Goal: Transaction & Acquisition: Purchase product/service

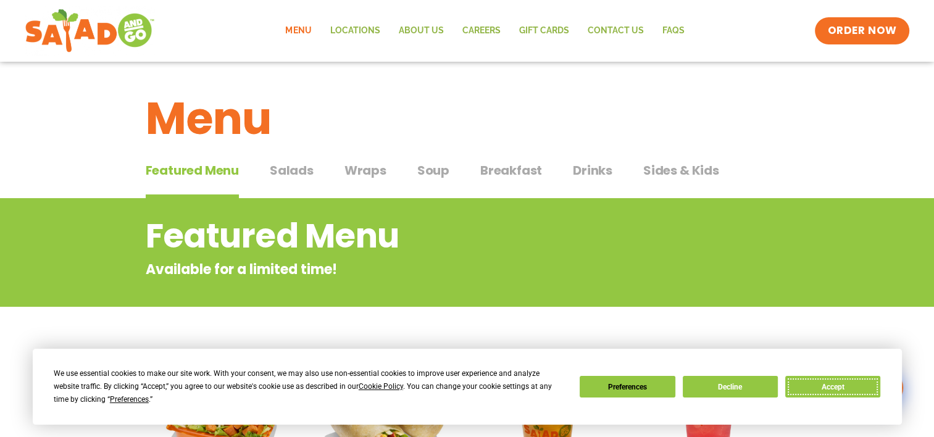
click at [839, 391] on button "Accept" at bounding box center [832, 387] width 95 height 22
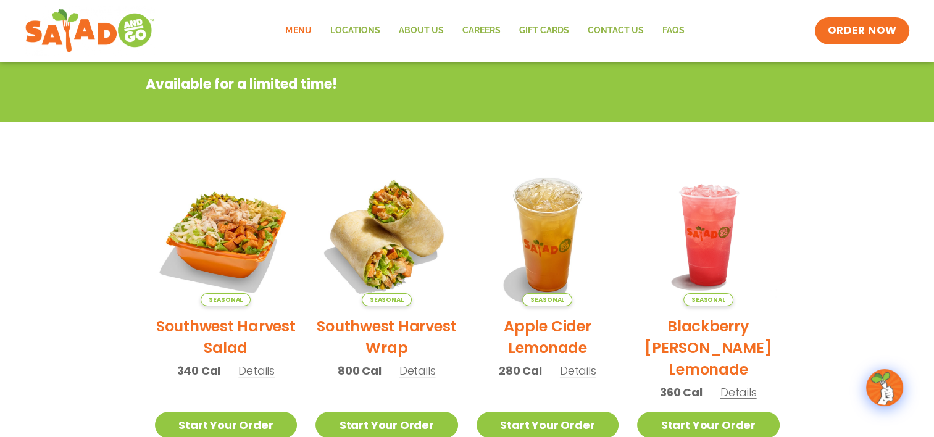
scroll to position [247, 0]
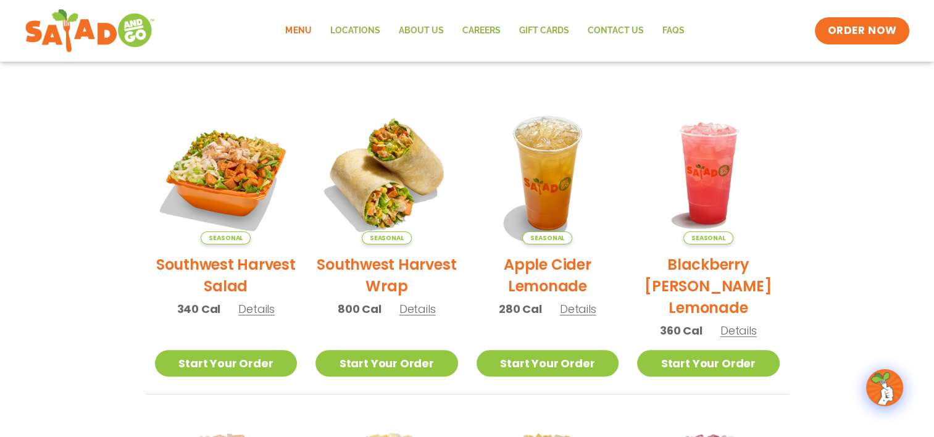
click at [247, 304] on span "Details" at bounding box center [256, 308] width 36 height 15
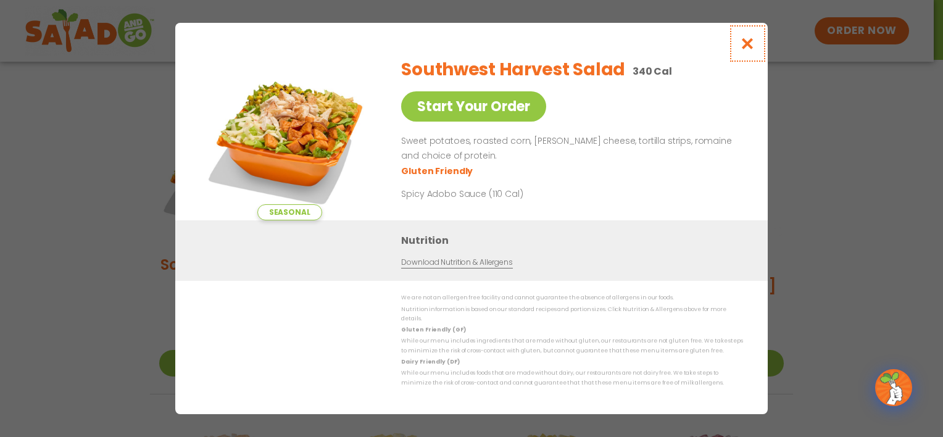
click at [758, 42] on button "Close modal" at bounding box center [748, 43] width 40 height 41
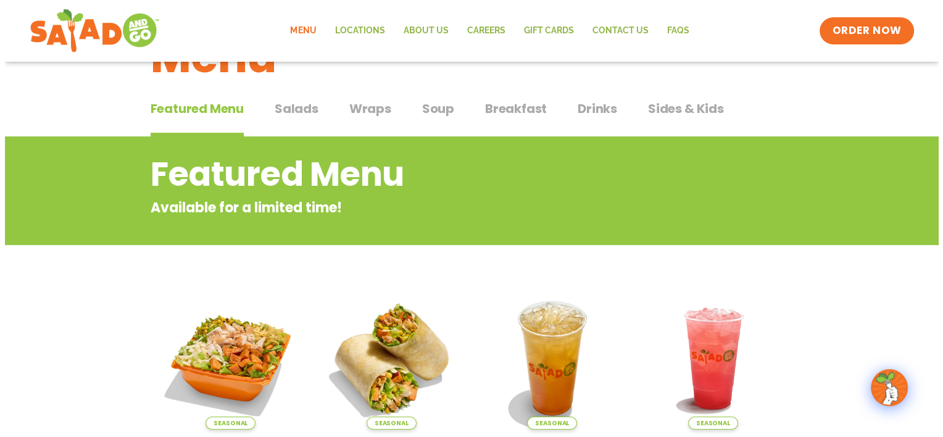
scroll to position [185, 0]
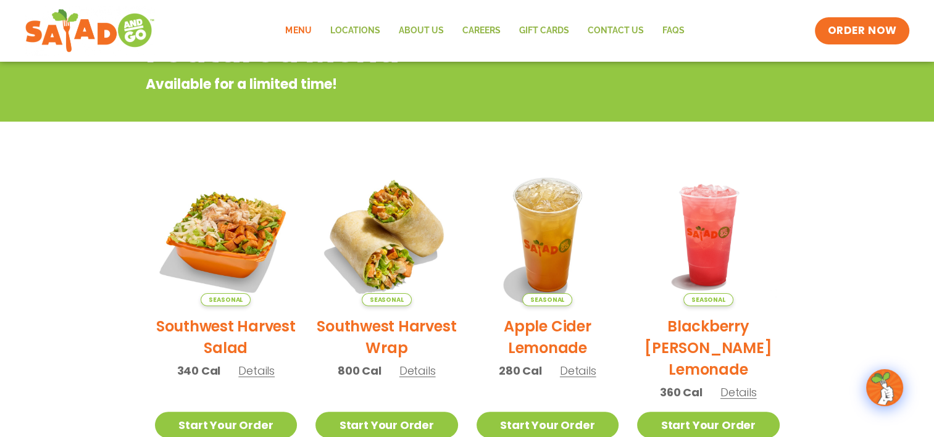
click at [219, 343] on h2 "Southwest Harvest Salad" at bounding box center [226, 336] width 143 height 43
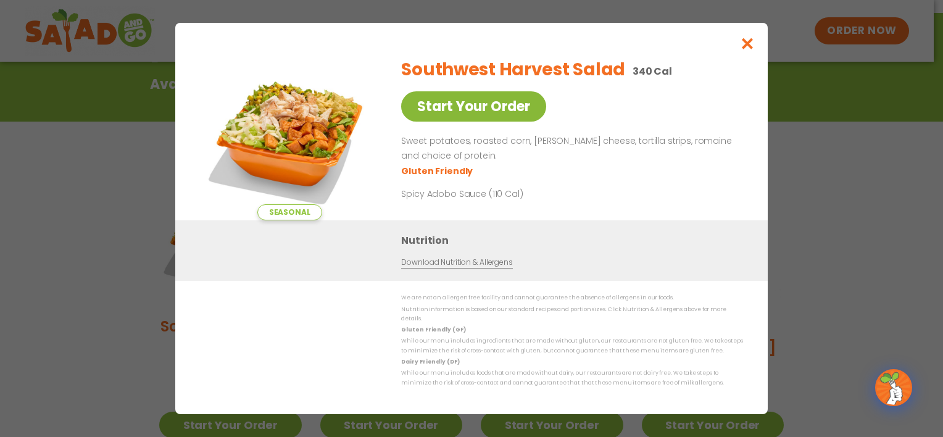
click at [498, 104] on link "Start Your Order" at bounding box center [473, 106] width 145 height 30
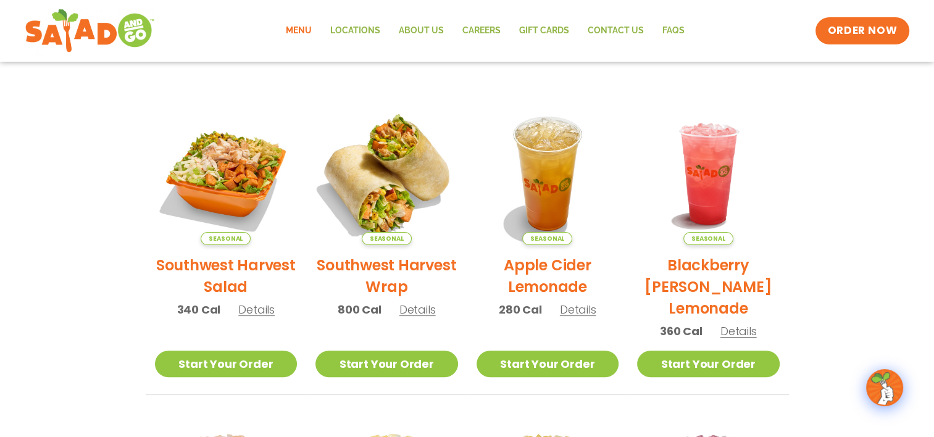
scroll to position [247, 0]
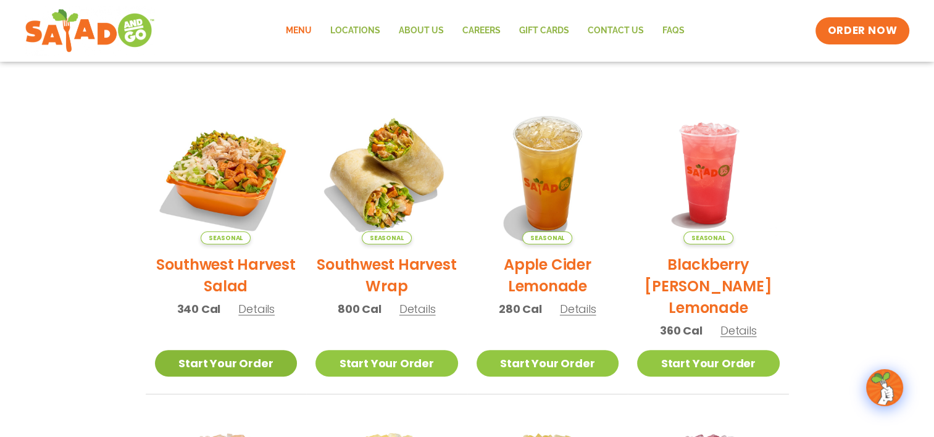
click at [212, 358] on link "Start Your Order" at bounding box center [226, 363] width 143 height 27
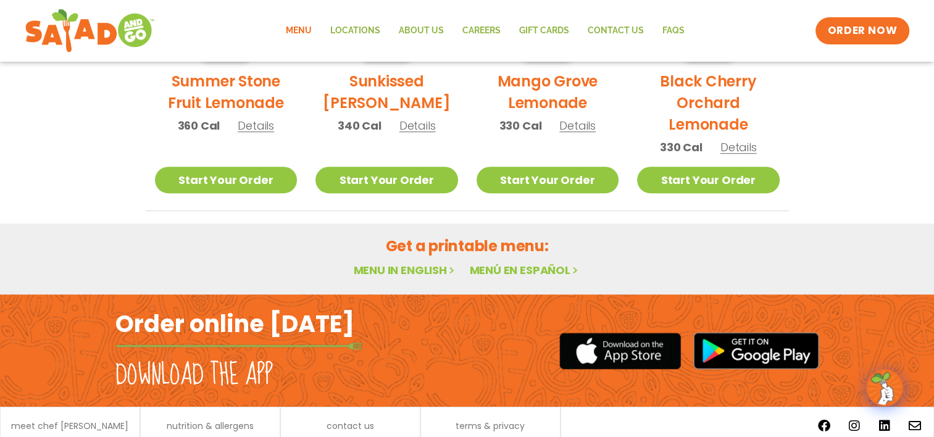
scroll to position [786, 0]
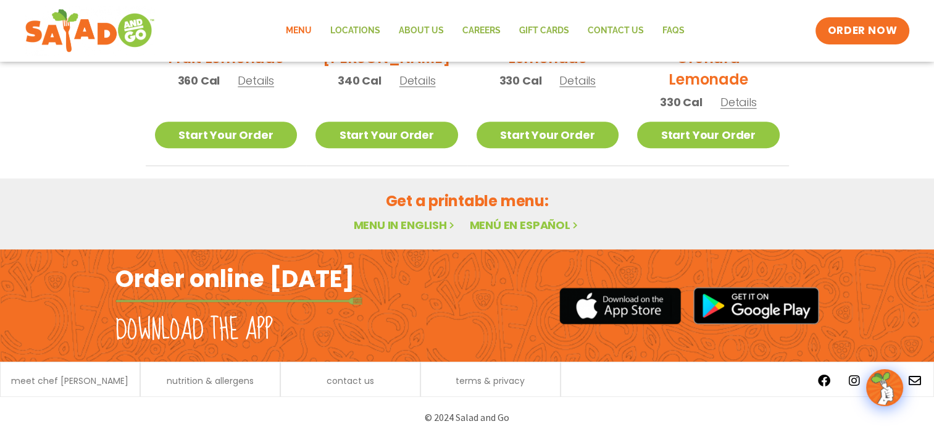
click at [278, 283] on h2 "Order online [DATE]" at bounding box center [234, 279] width 239 height 30
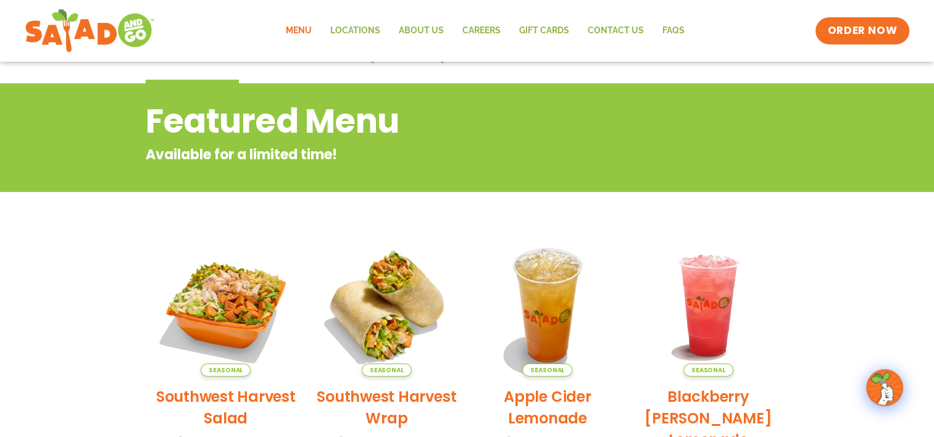
scroll to position [45, 0]
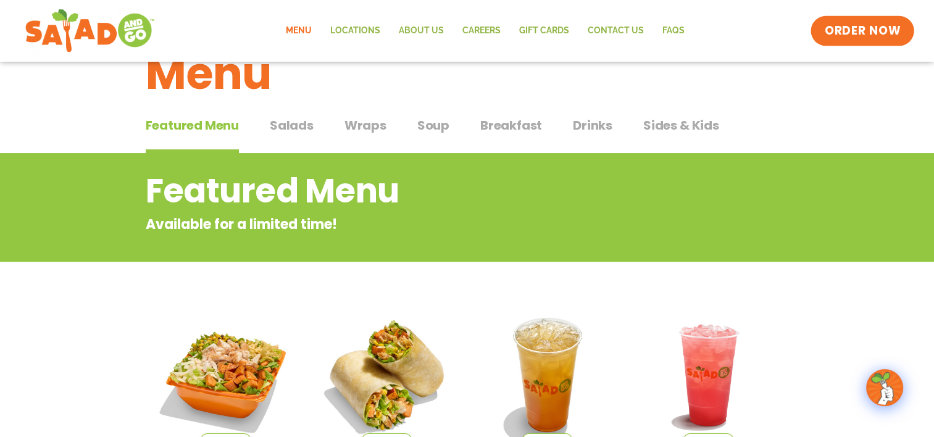
click at [889, 33] on span "ORDER NOW" at bounding box center [862, 31] width 77 height 16
